Goal: Use online tool/utility: Utilize a website feature to perform a specific function

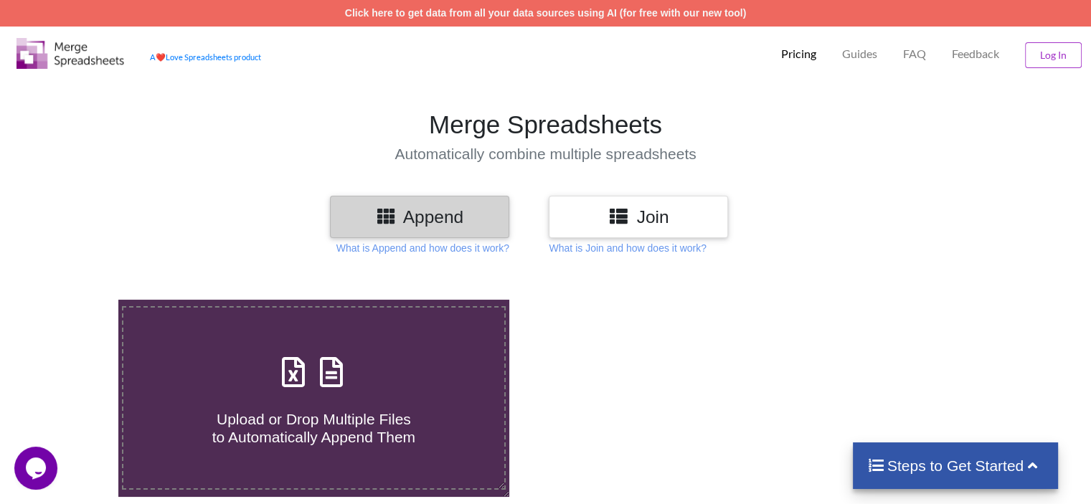
click at [628, 197] on div "Join" at bounding box center [638, 217] width 179 height 42
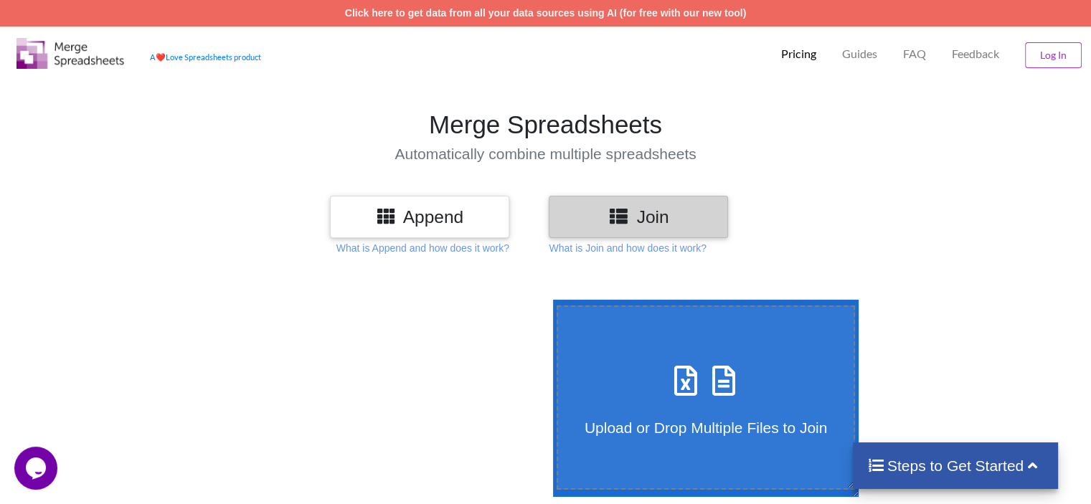
click at [721, 389] on icon at bounding box center [724, 374] width 36 height 30
click at [550, 300] on input "Upload or Drop Multiple Files to Join" at bounding box center [550, 300] width 0 height 0
type input "C:\fakepath\CDR_1711334966.xlsx"
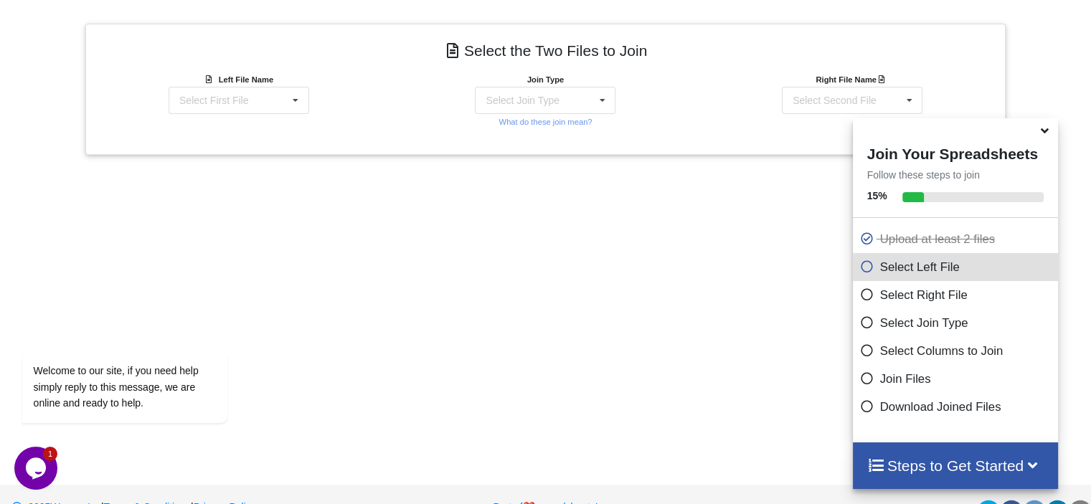
scroll to position [588, 0]
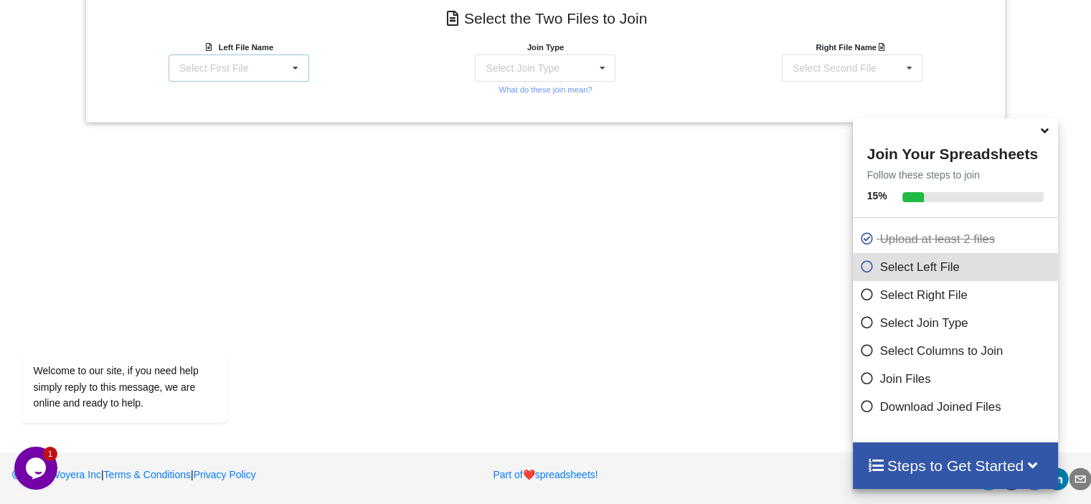
click at [294, 73] on icon at bounding box center [296, 68] width 22 height 27
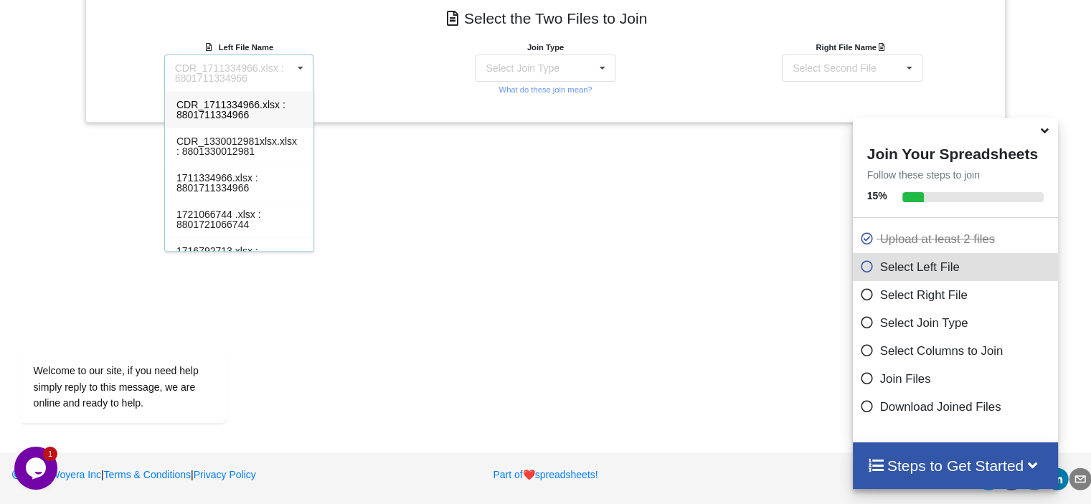
click at [277, 103] on div "CDR_1711334966.xlsx : 8801711334966" at bounding box center [239, 109] width 149 height 37
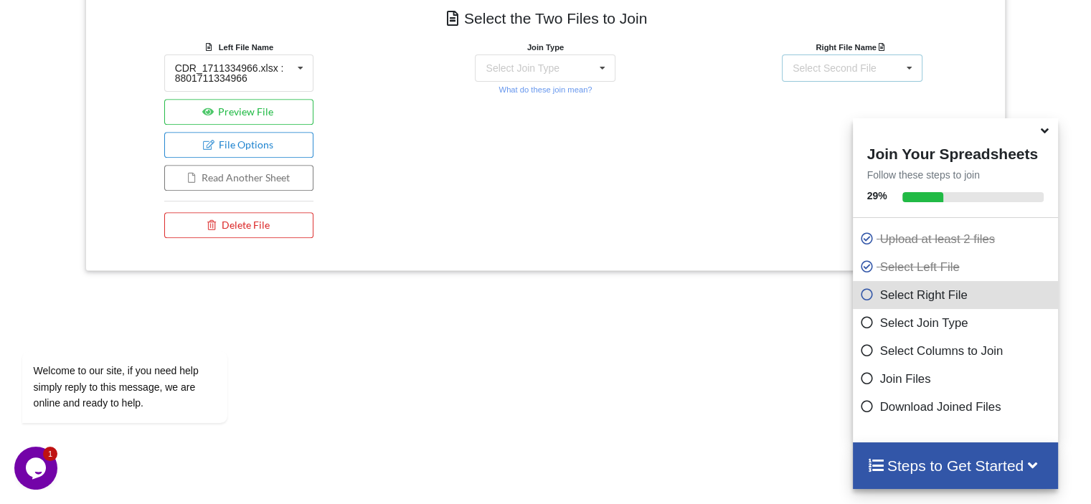
click at [907, 62] on icon at bounding box center [909, 68] width 22 height 27
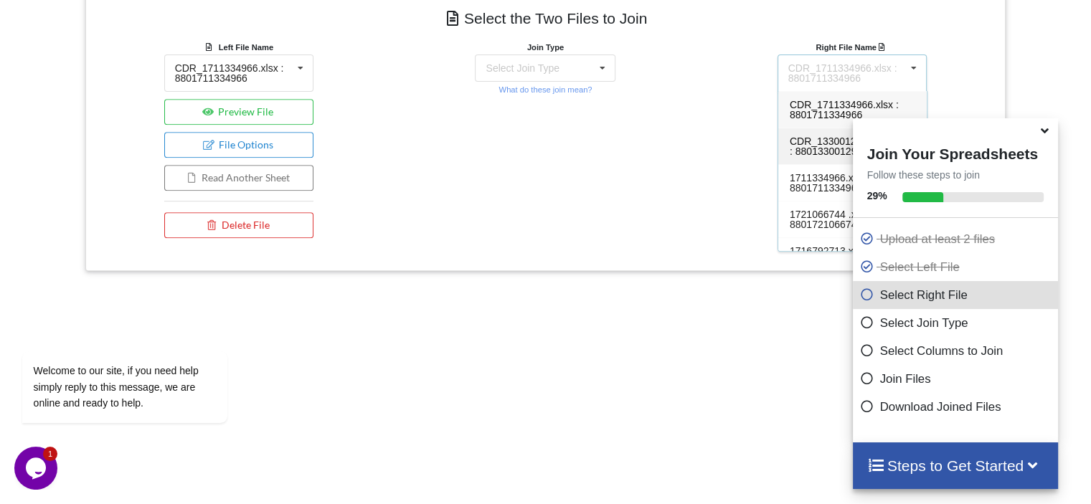
click at [818, 151] on span "CDR_1330012981xlsx.xlsx : 8801330012981" at bounding box center [850, 147] width 121 height 22
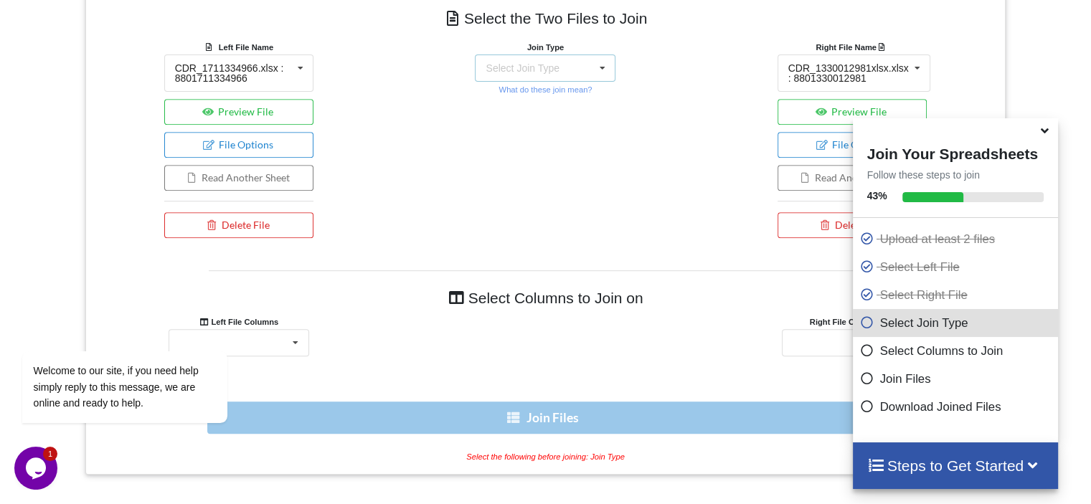
click at [607, 62] on icon at bounding box center [603, 68] width 22 height 27
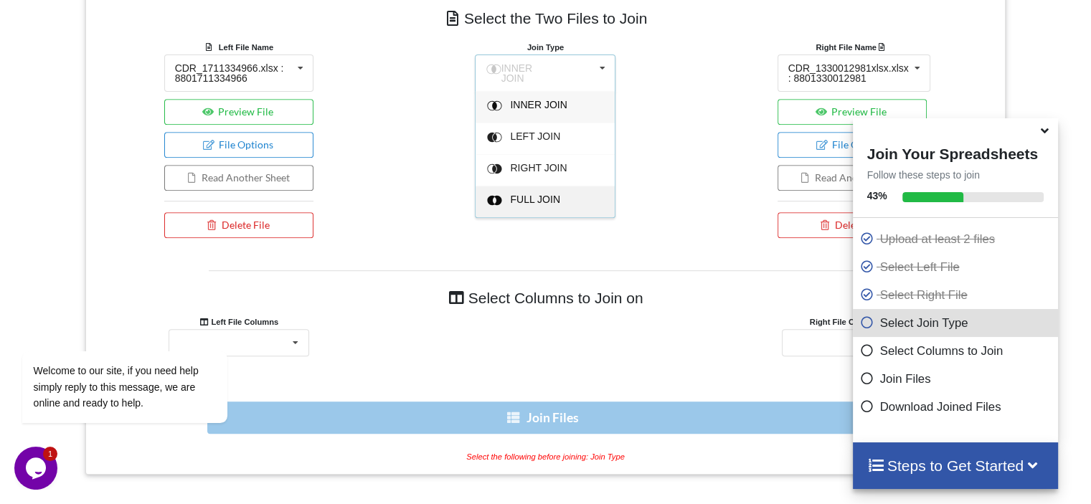
click at [593, 194] on div "FULL JOIN" at bounding box center [555, 201] width 88 height 15
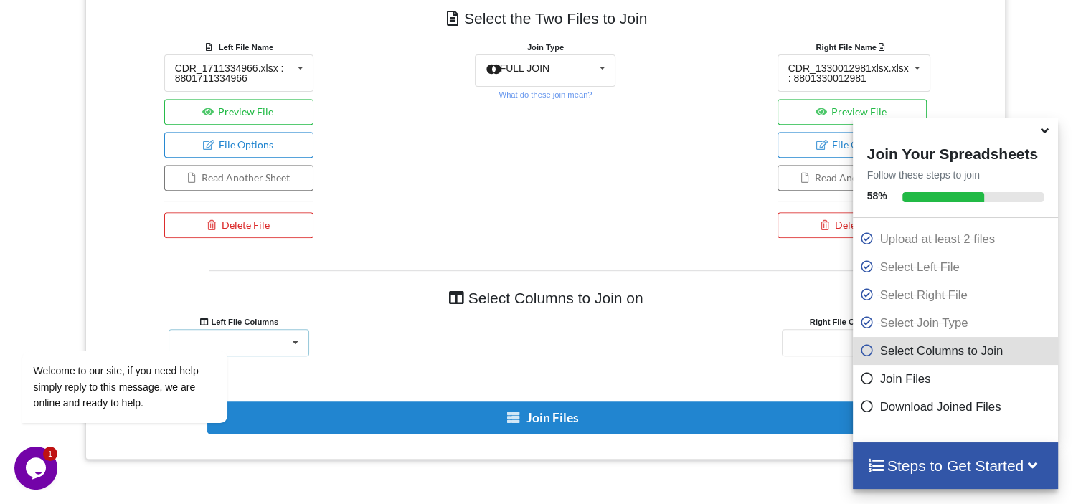
click at [297, 334] on icon at bounding box center [296, 343] width 22 height 27
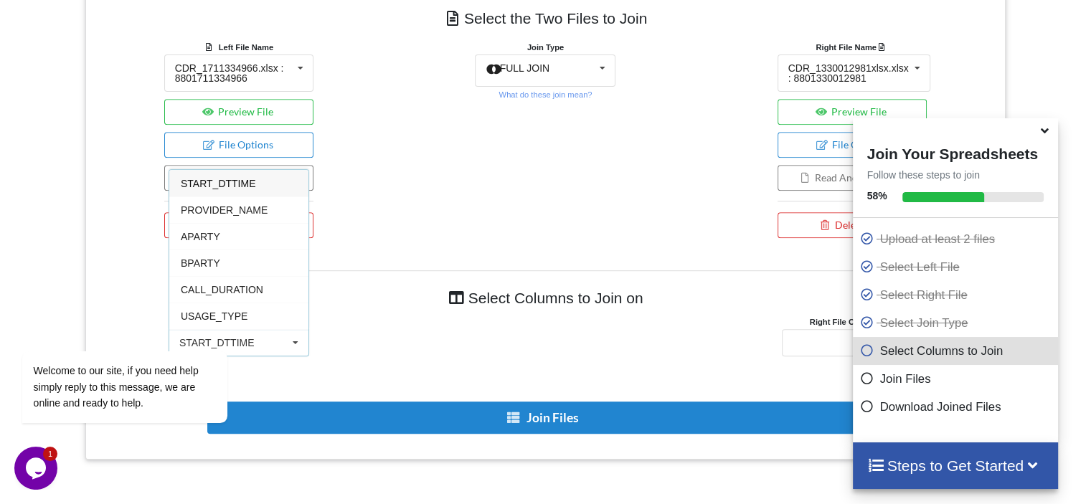
click at [268, 182] on div "START_DTTIME" at bounding box center [238, 183] width 139 height 27
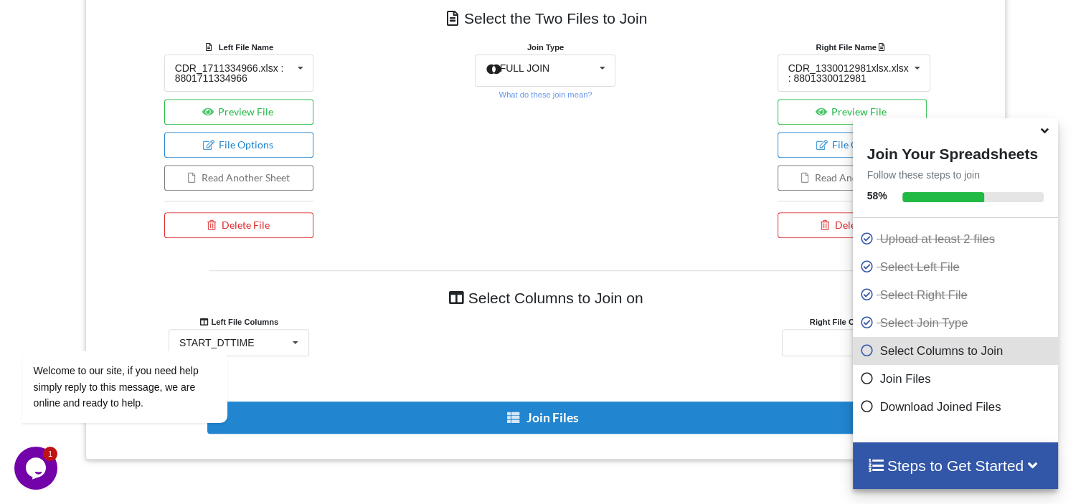
click at [818, 319] on b "Right File Columns" at bounding box center [852, 322] width 85 height 9
click at [835, 329] on div "START_DTTIME PROVIDER_NAME APARTY BPARTY CALL_DURATION USAGE_TYPE NETWORK_TYPE …" at bounding box center [852, 342] width 141 height 27
click at [811, 180] on span "START_DTTIME" at bounding box center [831, 183] width 75 height 11
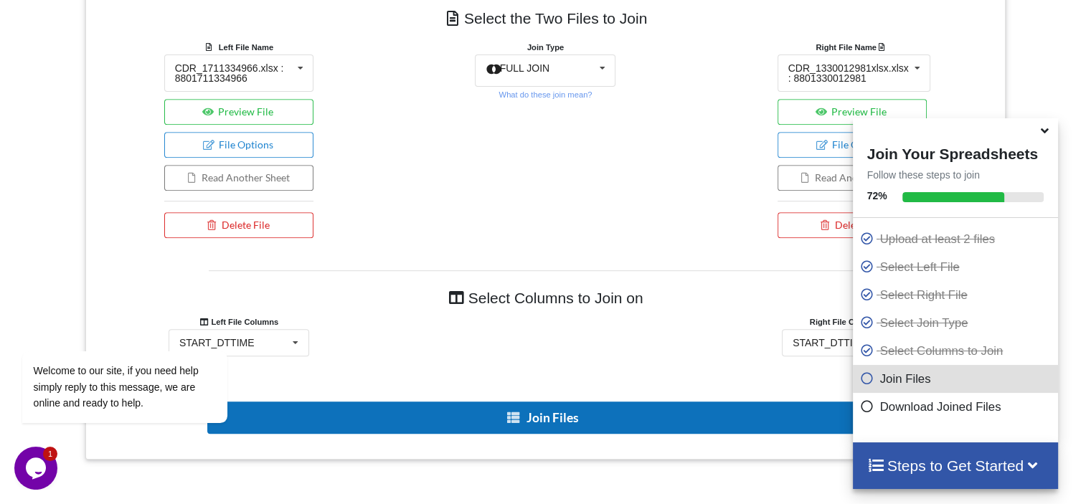
click at [371, 410] on button "Join Files" at bounding box center [544, 418] width 674 height 32
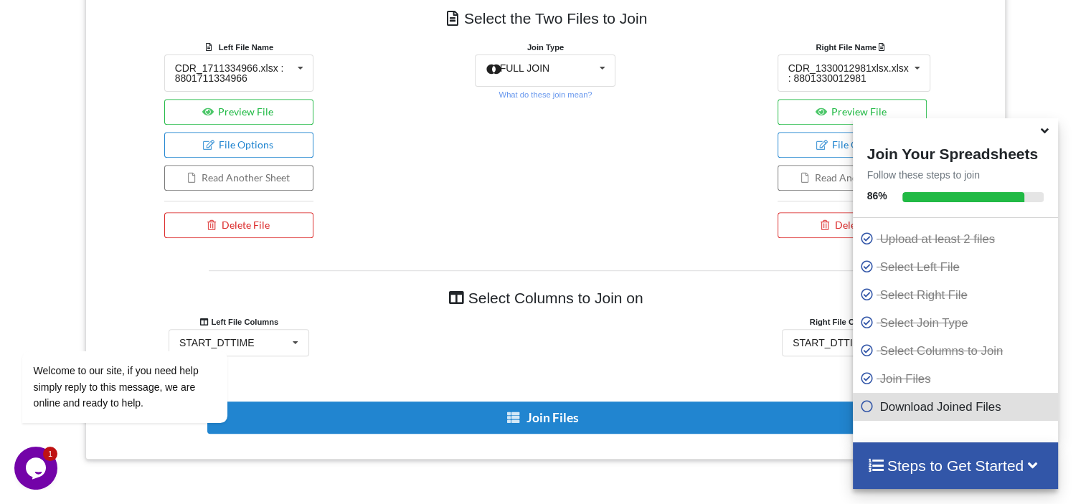
click at [942, 466] on h4 "Steps to Get Started" at bounding box center [955, 466] width 177 height 18
